Goal: Check status: Check status

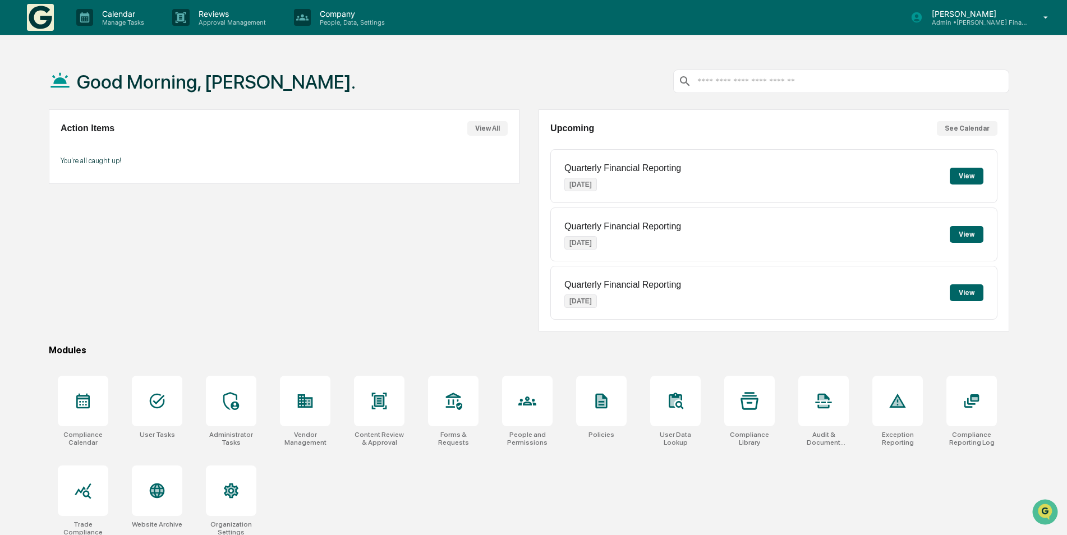
click at [962, 23] on p "Admin • Kelleher Financial Advisors" at bounding box center [975, 23] width 104 height 8
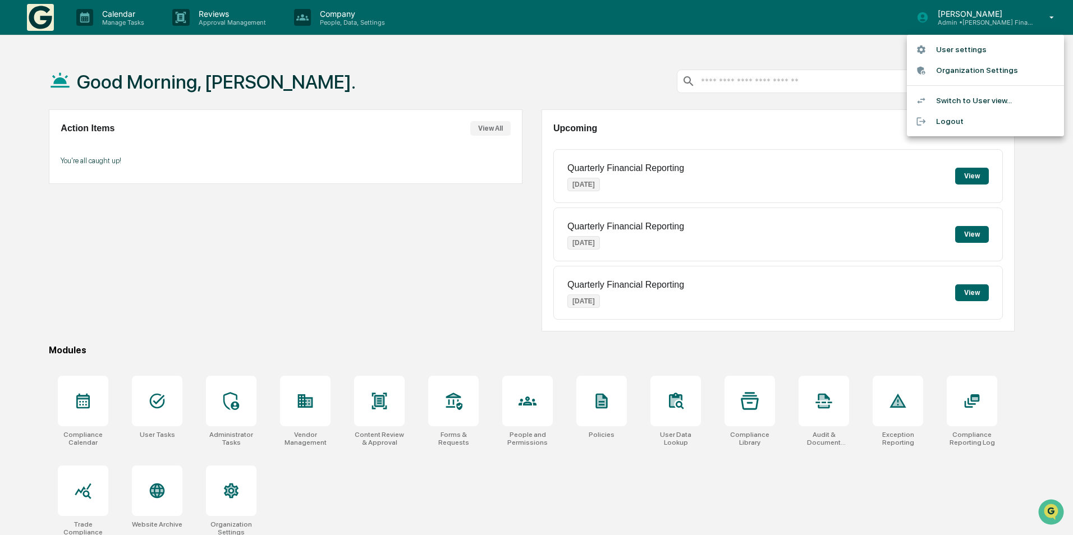
click at [781, 28] on div at bounding box center [536, 267] width 1073 height 535
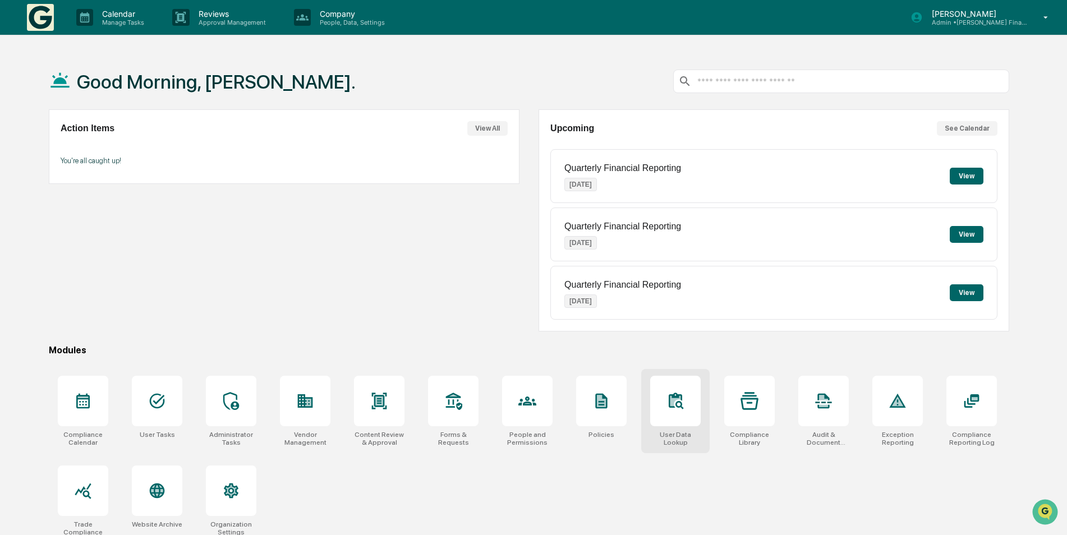
click at [677, 409] on icon at bounding box center [676, 401] width 18 height 18
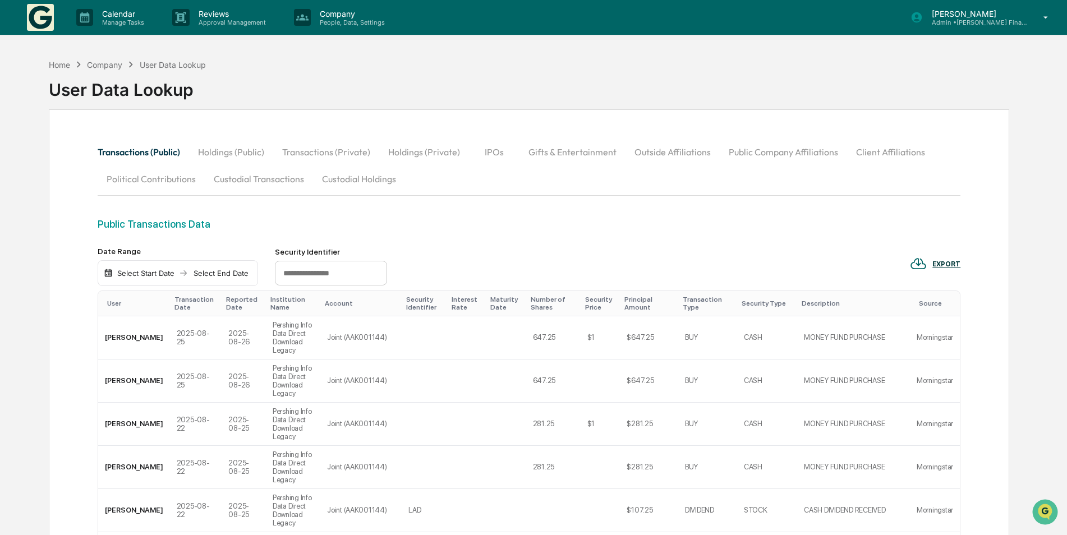
scroll to position [468, 0]
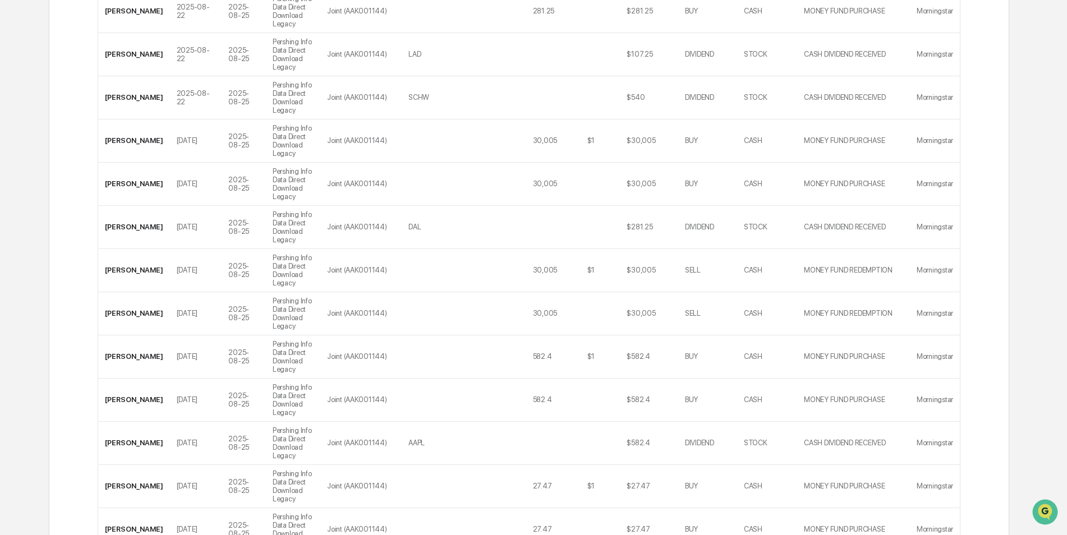
scroll to position [471, 0]
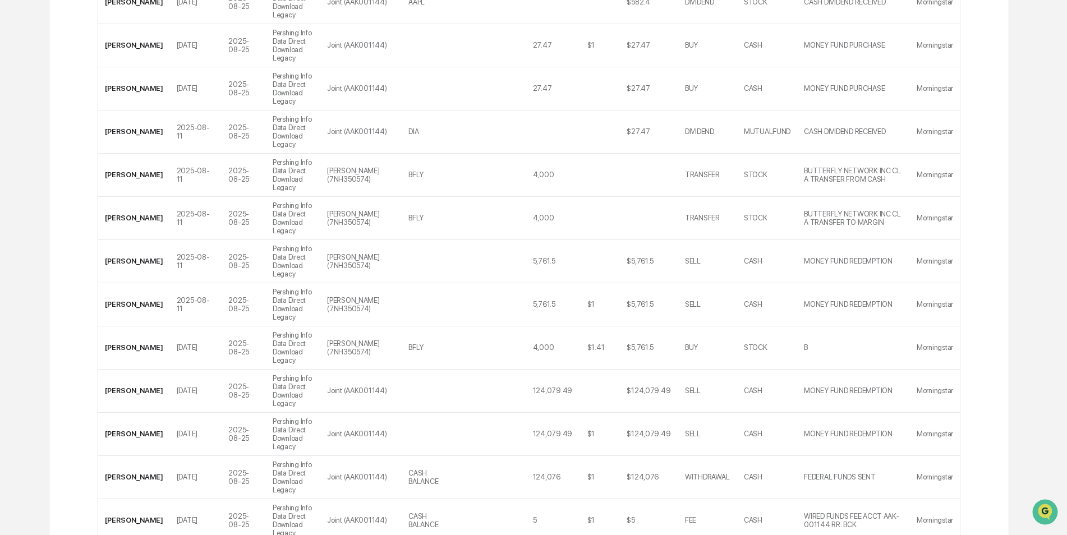
scroll to position [920, 0]
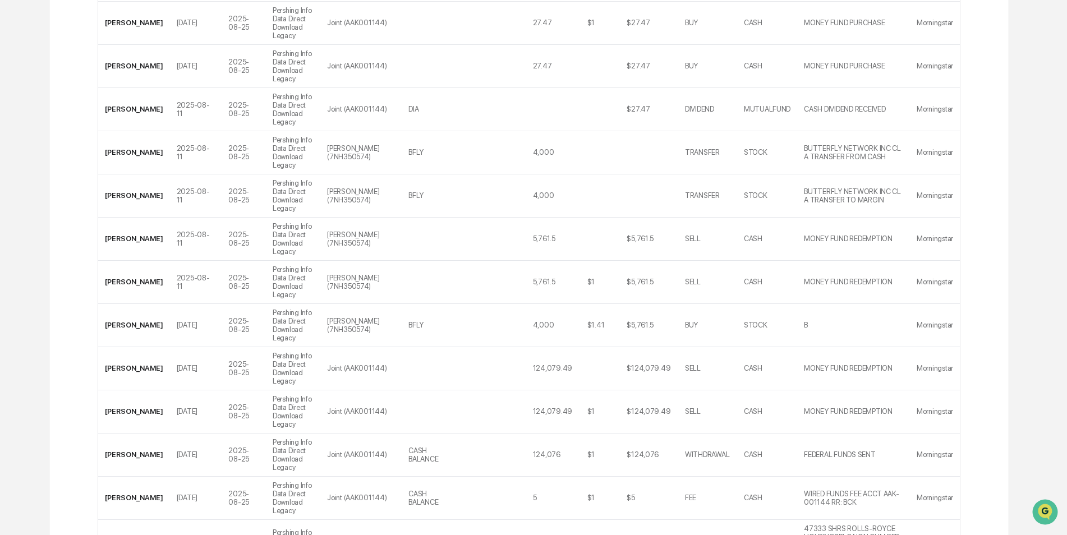
click at [1067, 530] on div "Home Company User Data Lookup User Data Lookup Transactions (Public) Holdings (…" at bounding box center [533, 219] width 1067 height 2171
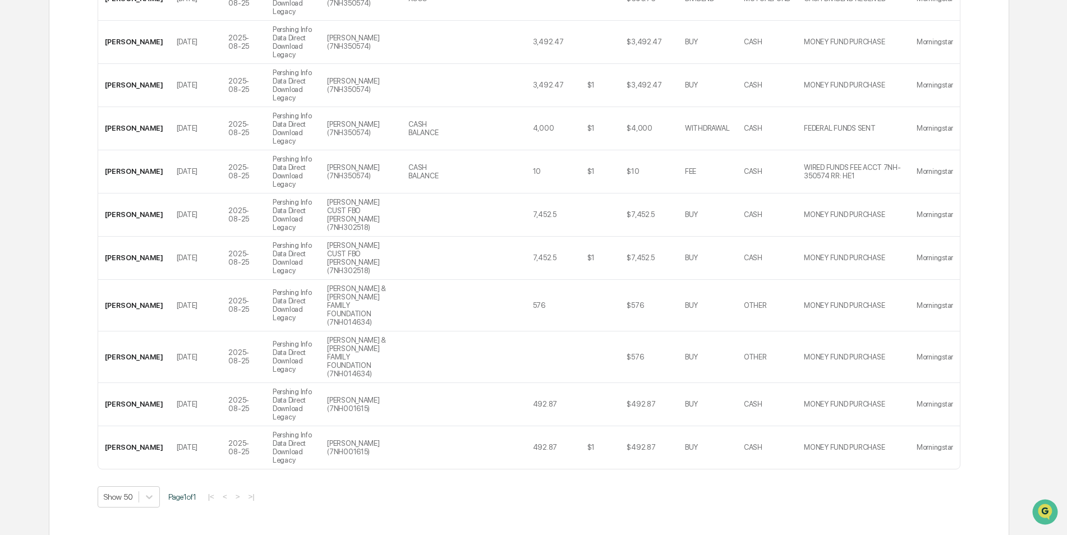
scroll to position [1653, 0]
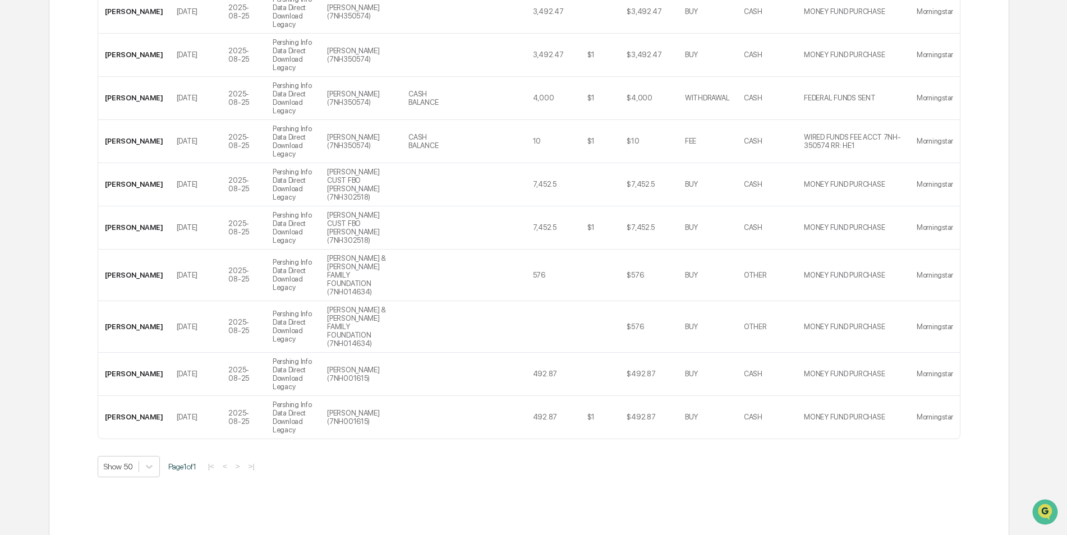
scroll to position [1533, 0]
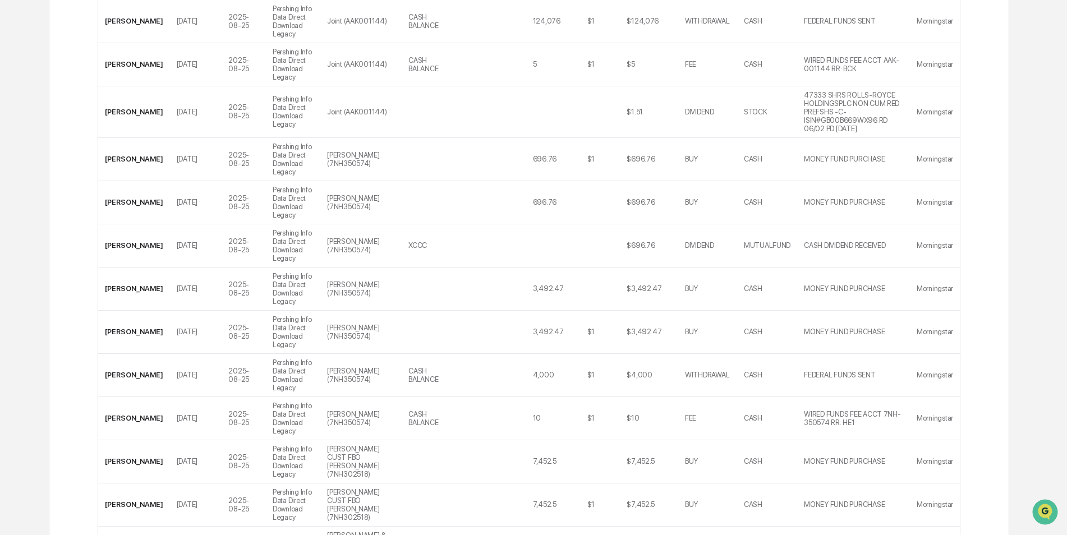
scroll to position [1324, 0]
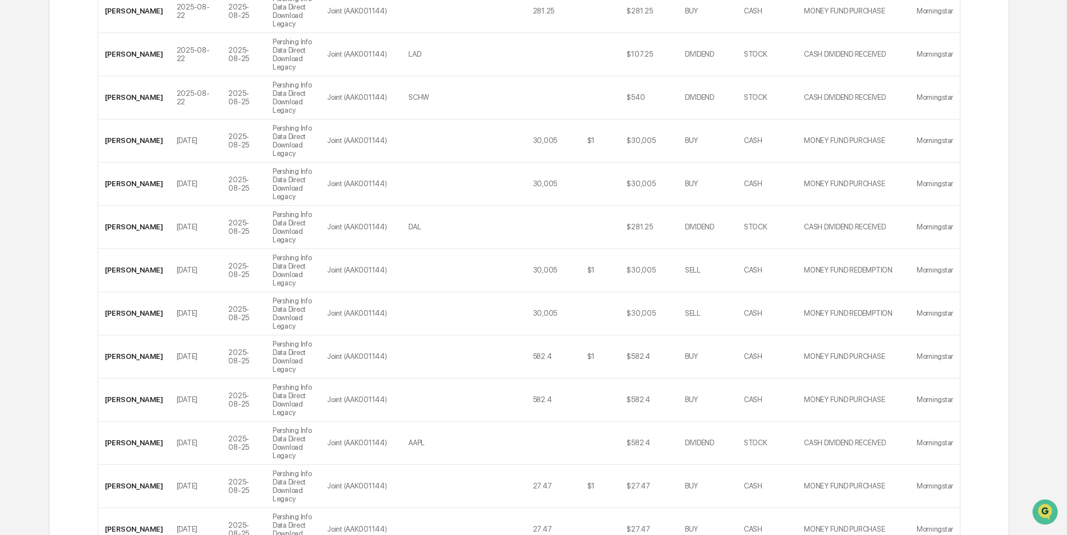
scroll to position [396, 0]
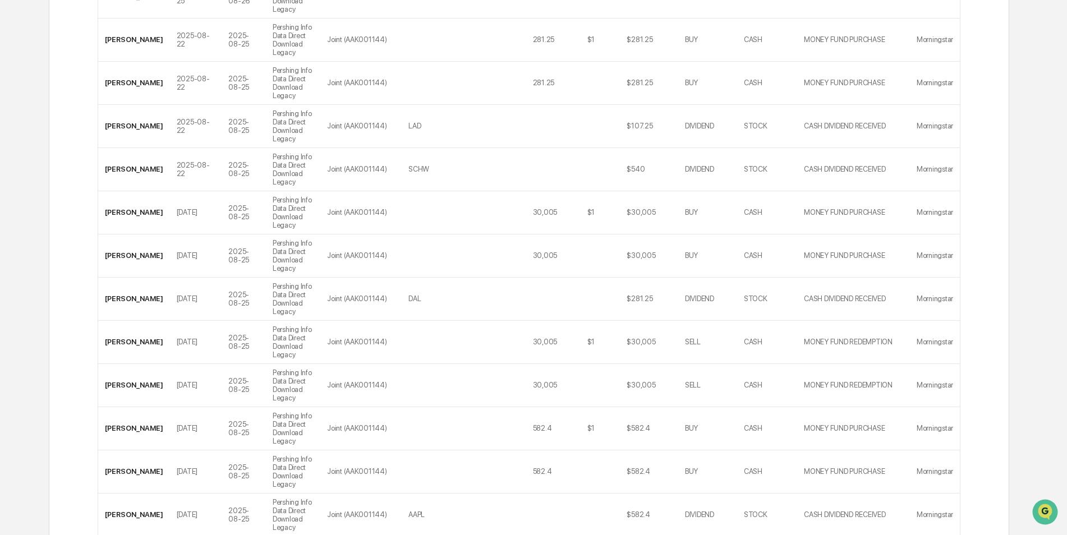
scroll to position [374, 0]
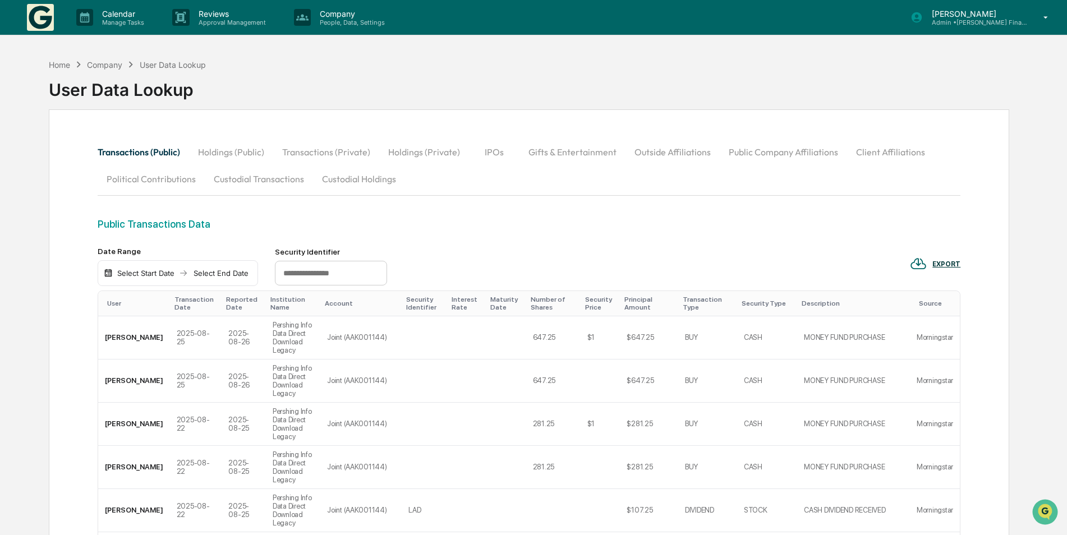
click at [360, 167] on button "Custodial Holdings" at bounding box center [359, 179] width 92 height 27
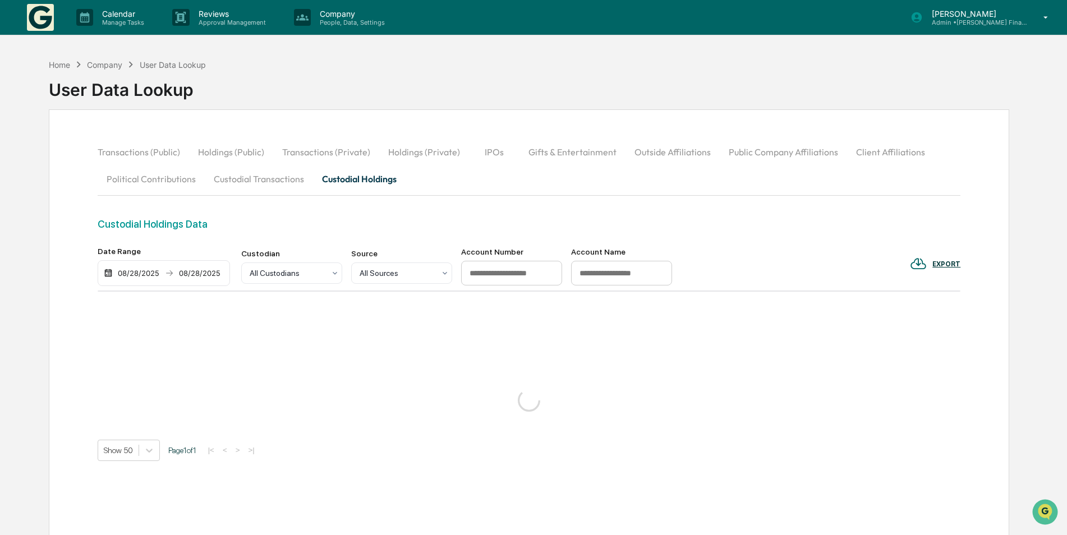
click at [365, 177] on button "Custodial Holdings" at bounding box center [359, 179] width 93 height 27
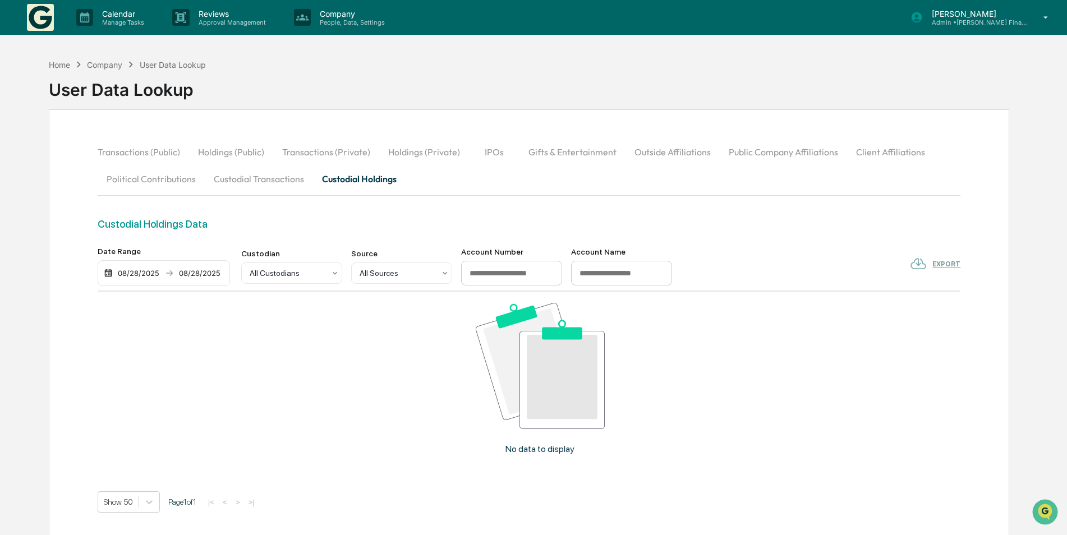
click at [517, 272] on input at bounding box center [511, 273] width 101 height 25
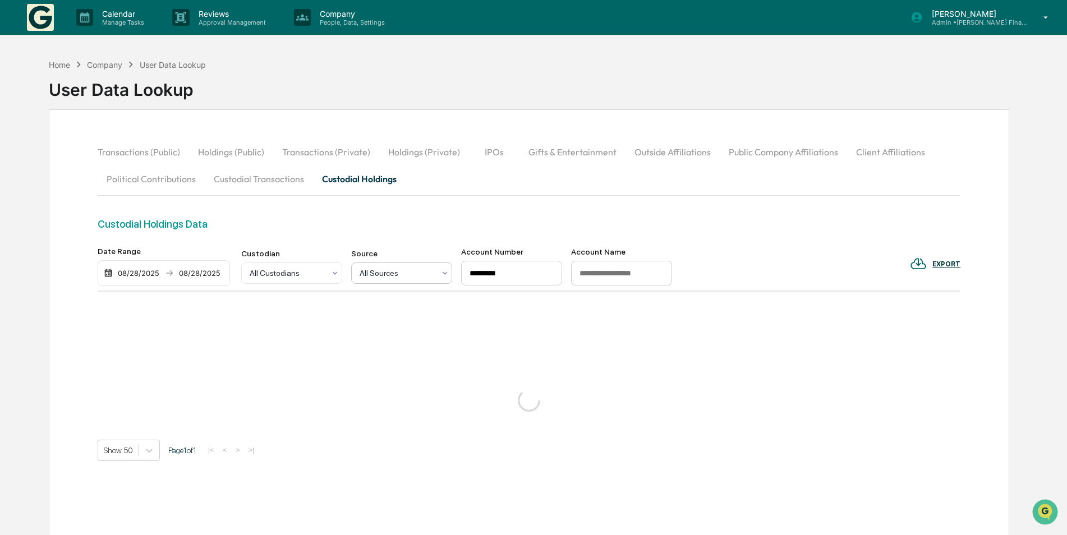
drag, startPoint x: 478, startPoint y: 273, endPoint x: 451, endPoint y: 275, distance: 27.5
click at [451, 275] on div "Custodian All Custodians Source All Sources Account Number ********* Account Na…" at bounding box center [456, 266] width 431 height 38
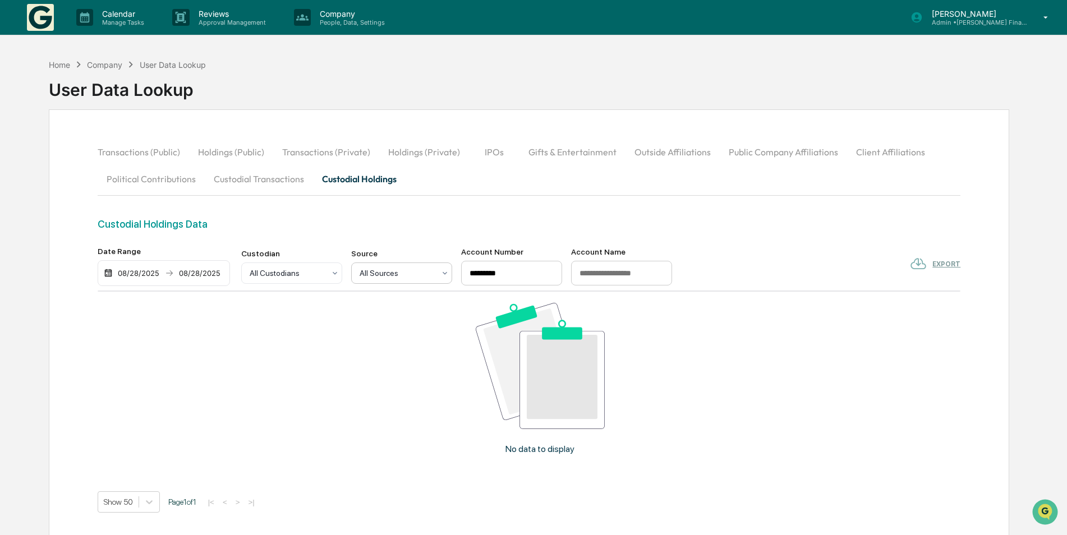
drag, startPoint x: 524, startPoint y: 276, endPoint x: 433, endPoint y: 274, distance: 90.9
click at [435, 279] on div "Custodian All Custodians Source All Sources Account Number ********* Account Na…" at bounding box center [456, 266] width 431 height 38
click at [135, 273] on div "08/28/2025" at bounding box center [139, 273] width 48 height 9
click at [201, 426] on button "27" at bounding box center [205, 427] width 20 height 20
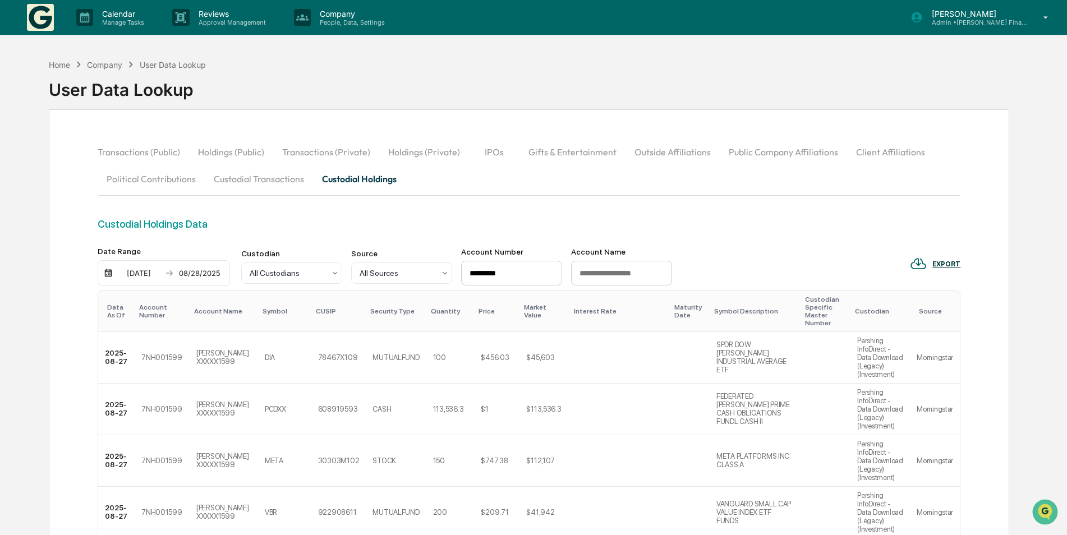
drag, startPoint x: 521, startPoint y: 269, endPoint x: 456, endPoint y: 270, distance: 65.1
click at [456, 270] on div "Custodian All Custodians Source All Sources Account Number ********* Account Na…" at bounding box center [456, 266] width 431 height 38
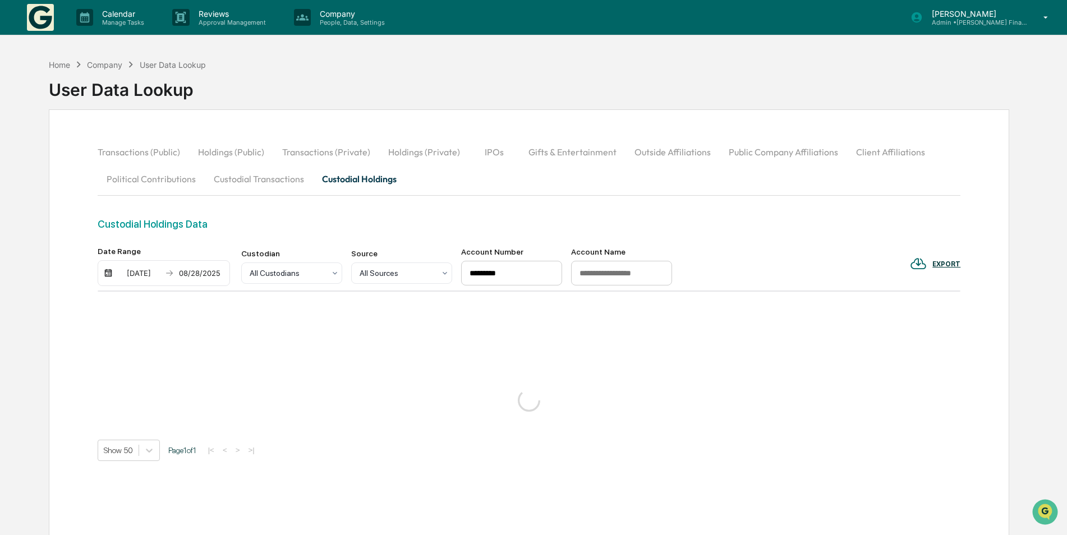
type input "*********"
